Goal: Task Accomplishment & Management: Manage account settings

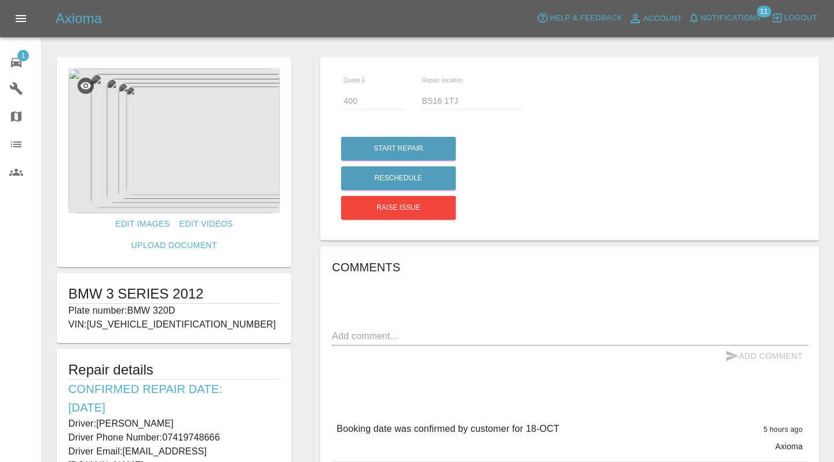
scroll to position [79, 0]
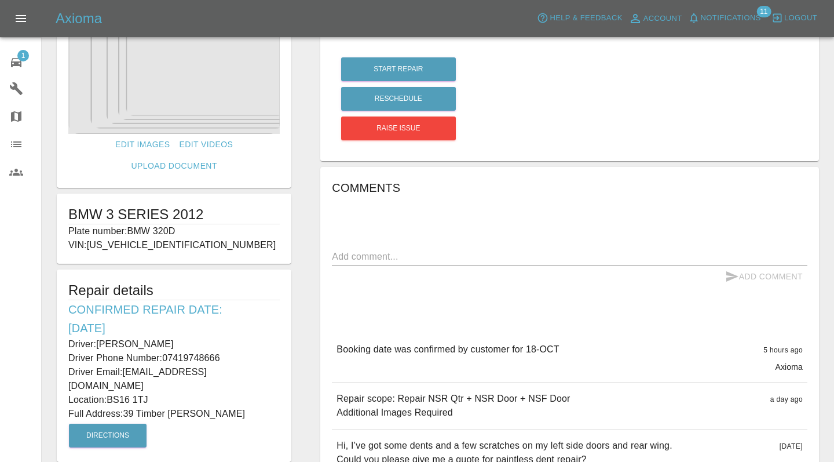
click at [17, 50] on link "1 Repair home" at bounding box center [20, 61] width 41 height 28
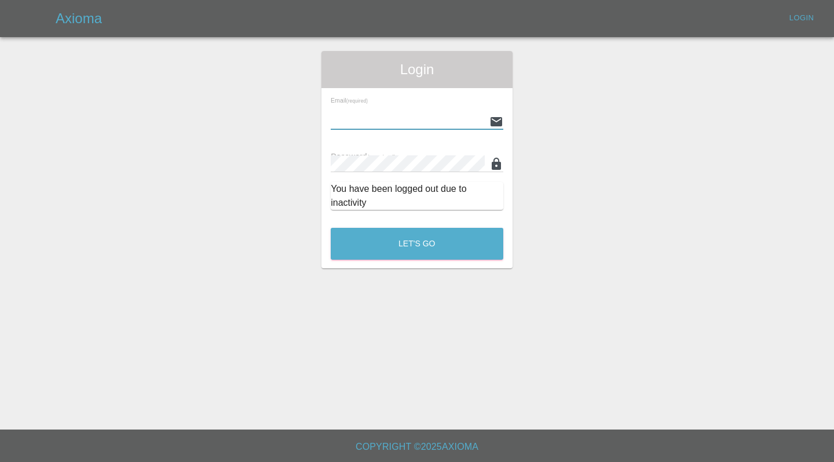
type input "[EMAIL_ADDRESS][DOMAIN_NAME]"
click at [417, 243] on button "Let's Go" at bounding box center [417, 244] width 173 height 32
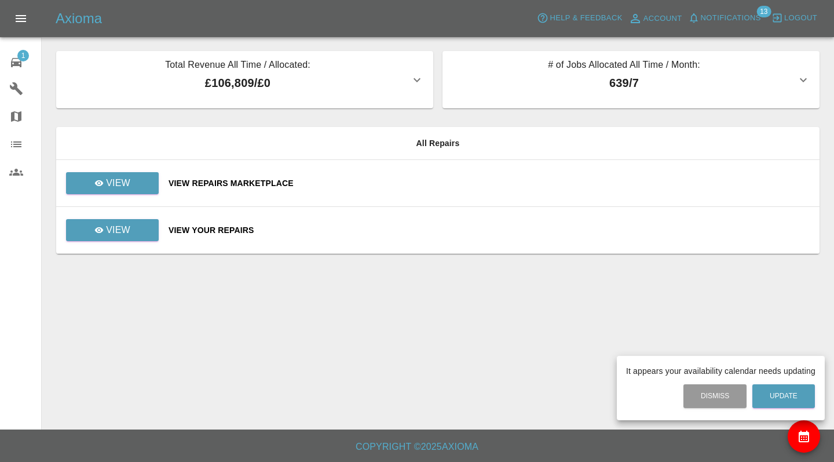
click at [114, 230] on div at bounding box center [417, 231] width 834 height 462
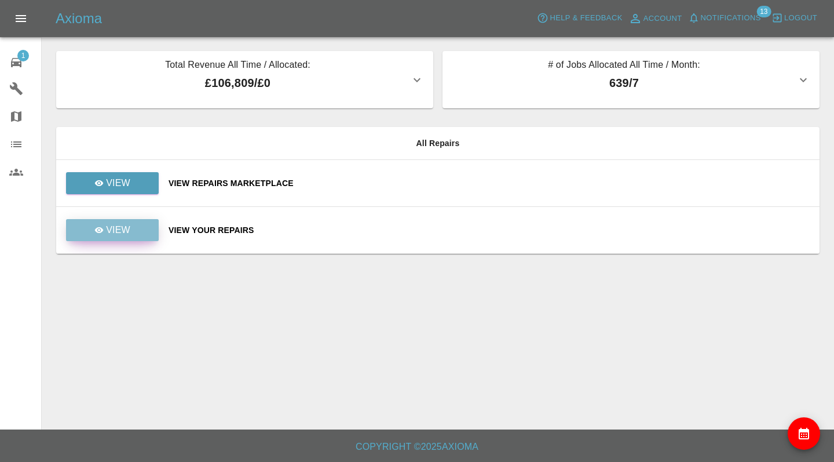
click at [135, 224] on link "View" at bounding box center [112, 230] width 93 height 22
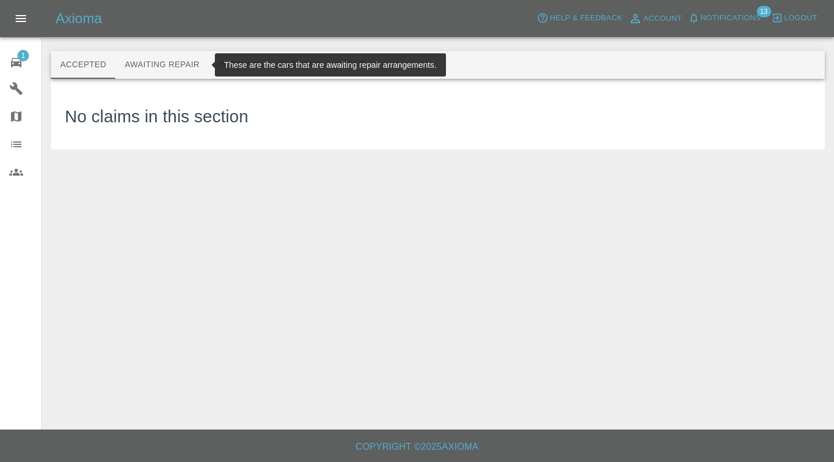
click at [172, 64] on button "Awaiting Repair" at bounding box center [161, 65] width 93 height 28
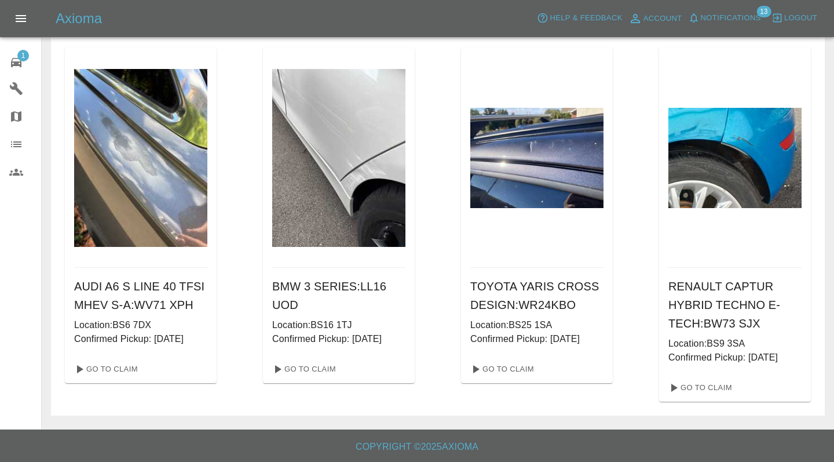
scroll to position [45, 0]
